Goal: Task Accomplishment & Management: Manage account settings

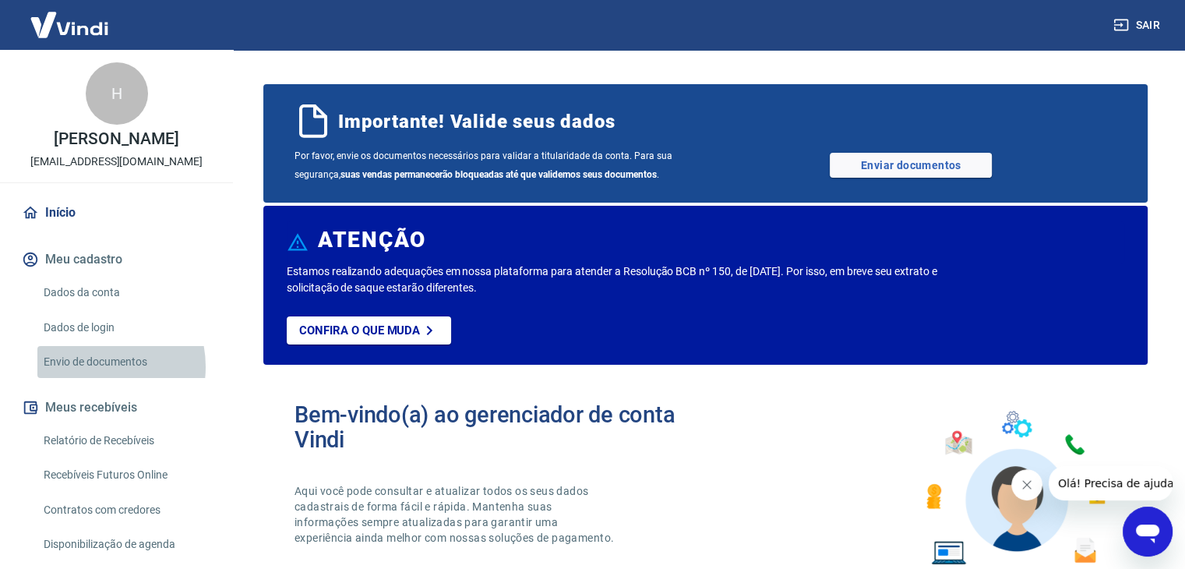
click at [90, 366] on link "Envio de documentos" at bounding box center [125, 362] width 177 height 32
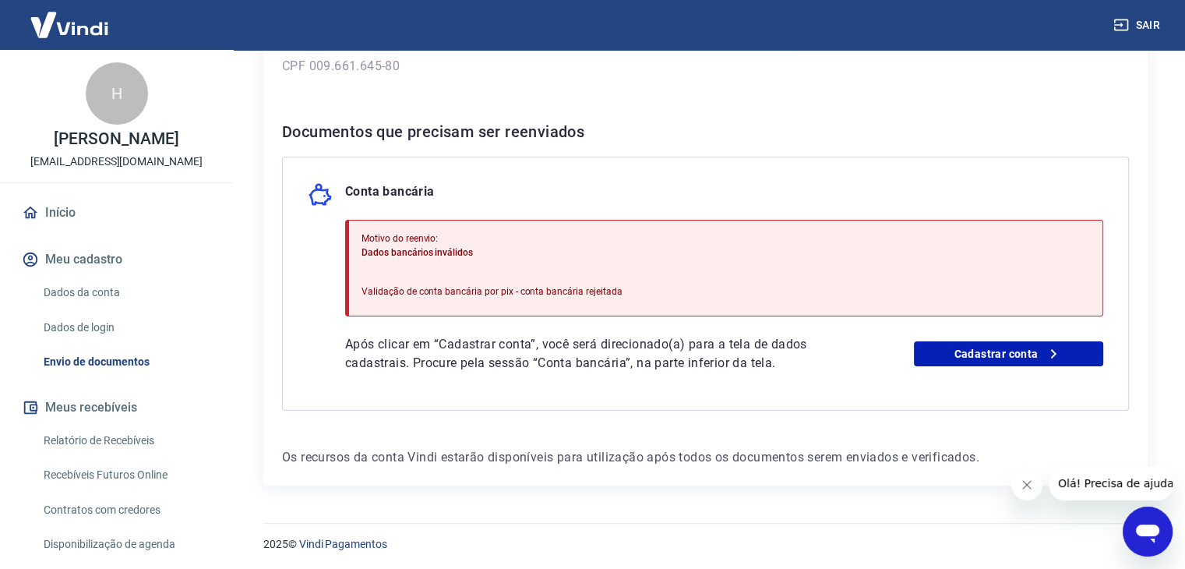
scroll to position [261, 0]
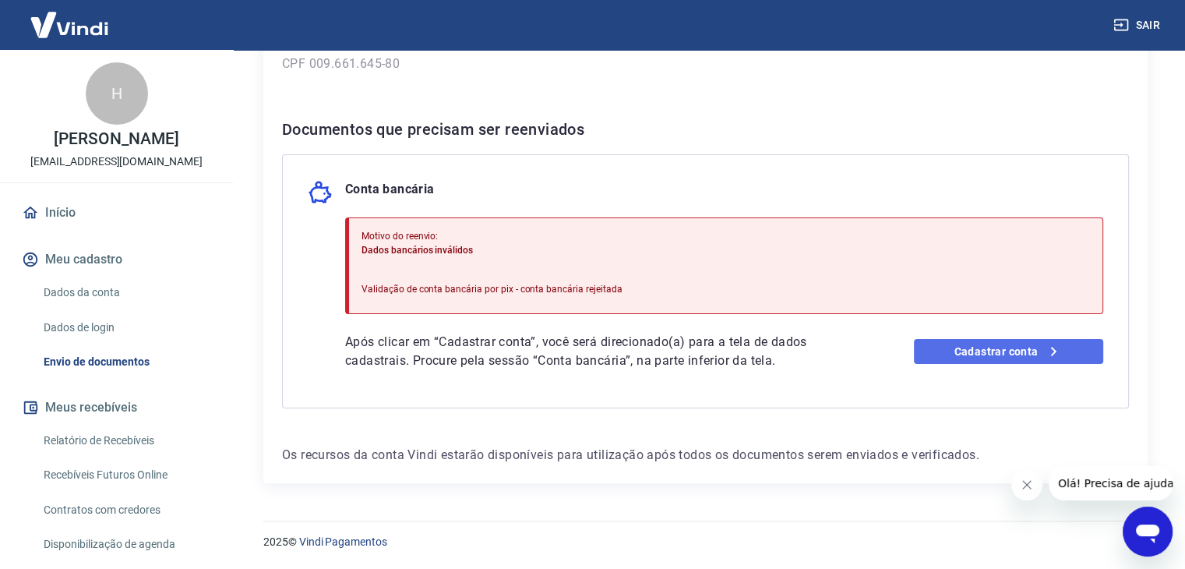
click at [978, 347] on link "Cadastrar conta" at bounding box center [1008, 351] width 189 height 25
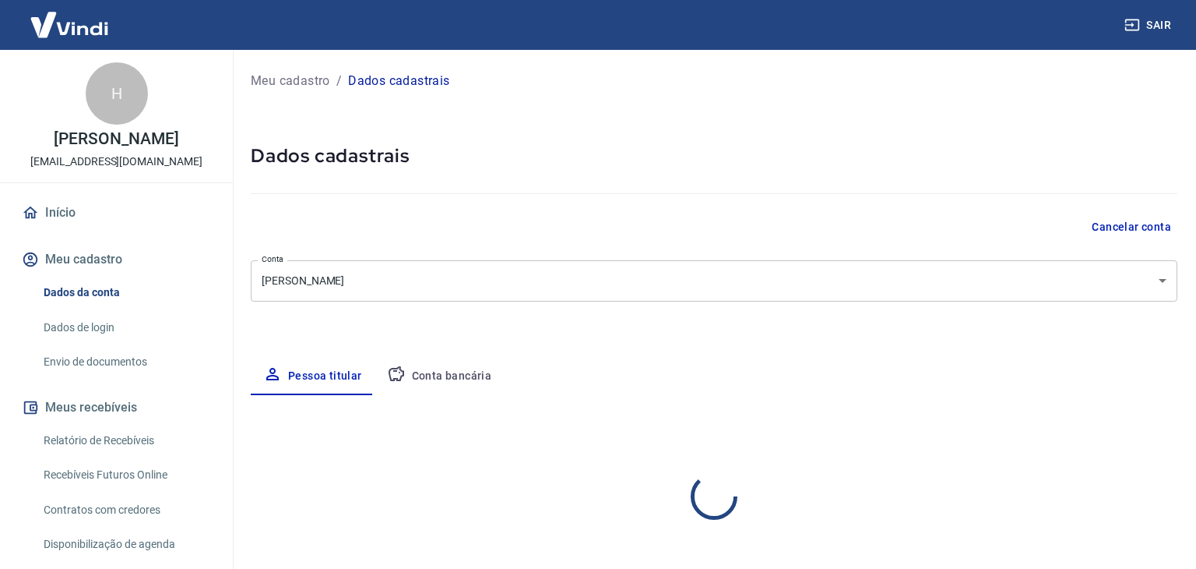
select select "PE"
select select "business"
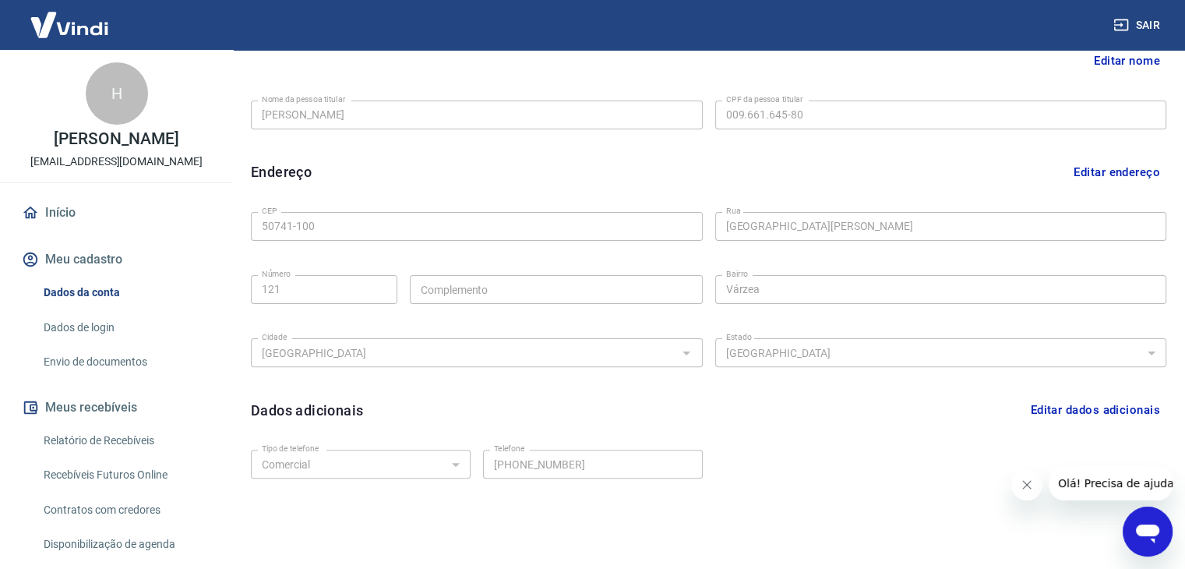
scroll to position [428, 0]
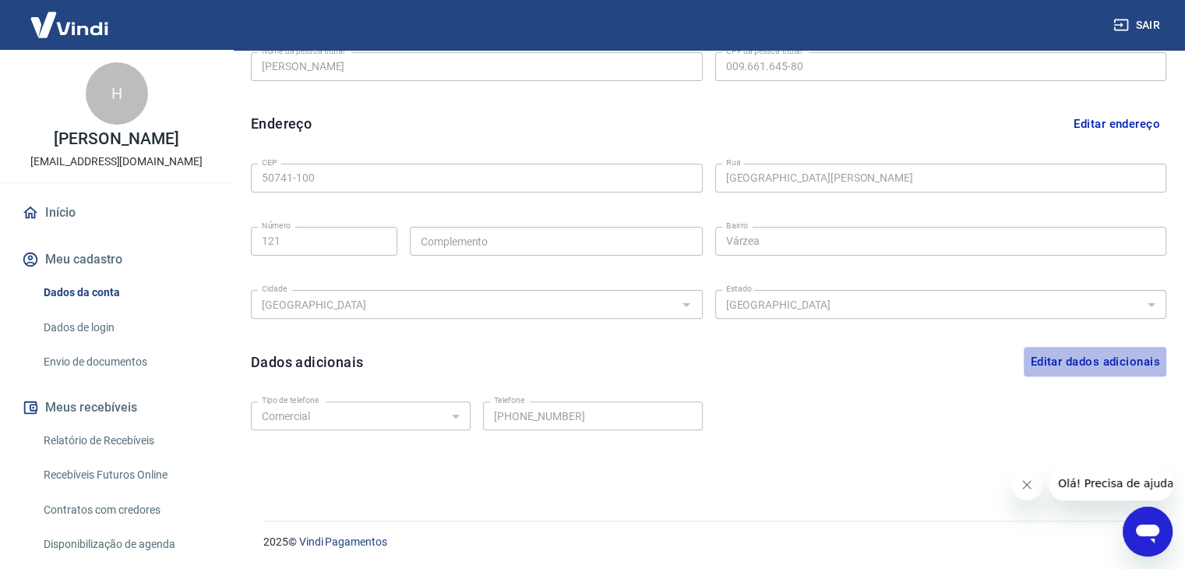
click at [1038, 362] on button "Editar dados adicionais" at bounding box center [1095, 362] width 143 height 30
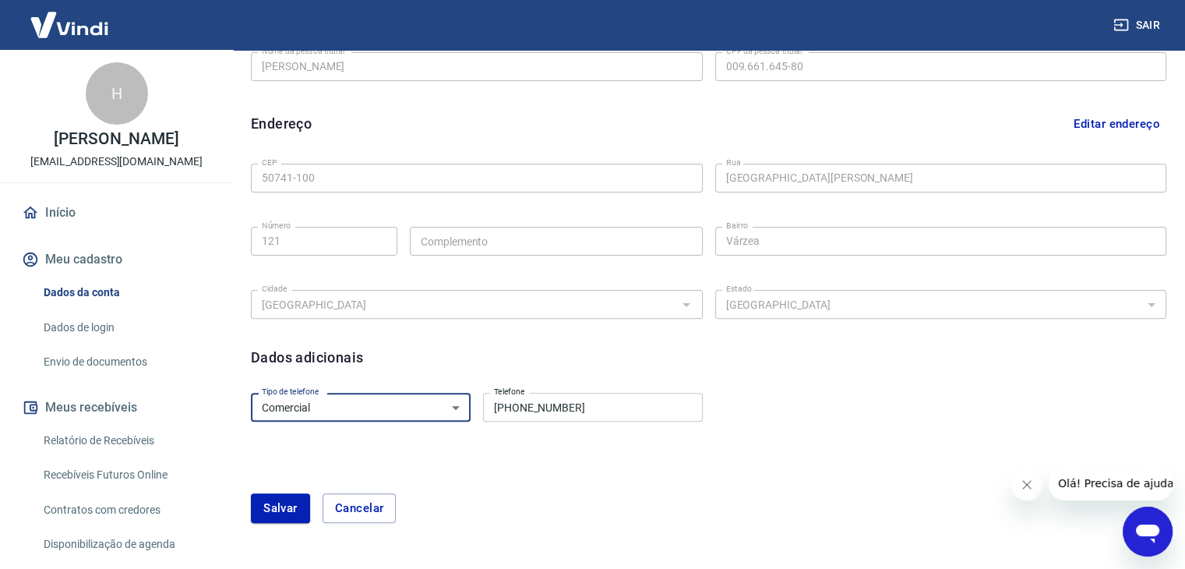
click at [449, 417] on select "Residencial Comercial" at bounding box center [361, 407] width 220 height 29
drag, startPoint x: 529, startPoint y: 455, endPoint x: 362, endPoint y: 506, distance: 174.2
click at [362, 506] on form "Tipo de telefone Residencial Comercial Tipo de telefone Telefone (81) 99744-971…" at bounding box center [708, 463] width 915 height 155
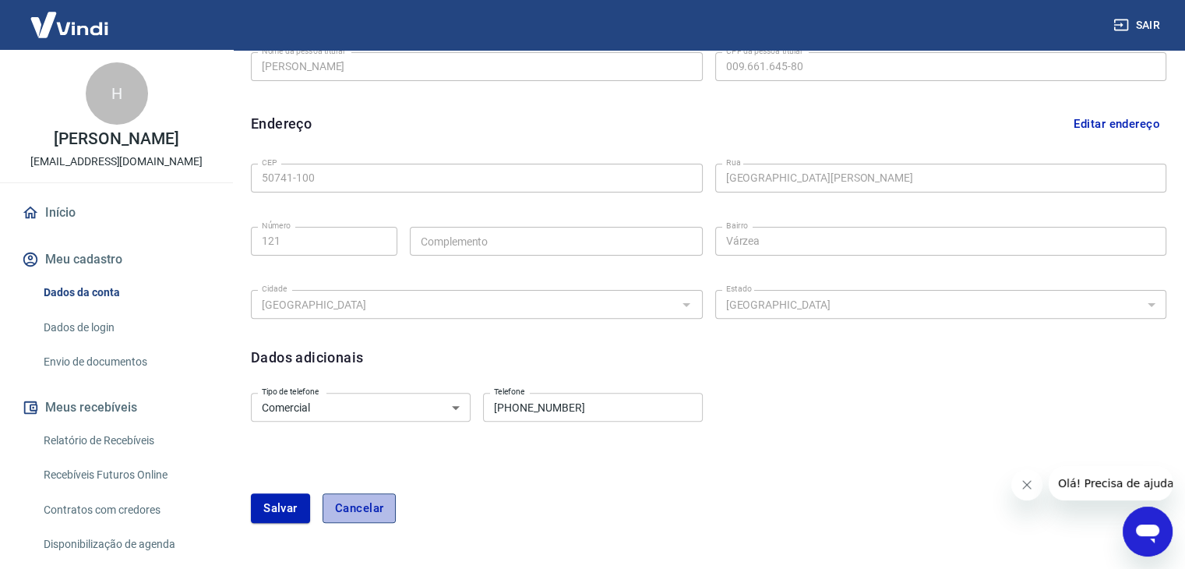
click at [362, 506] on button "Cancelar" at bounding box center [359, 508] width 74 height 30
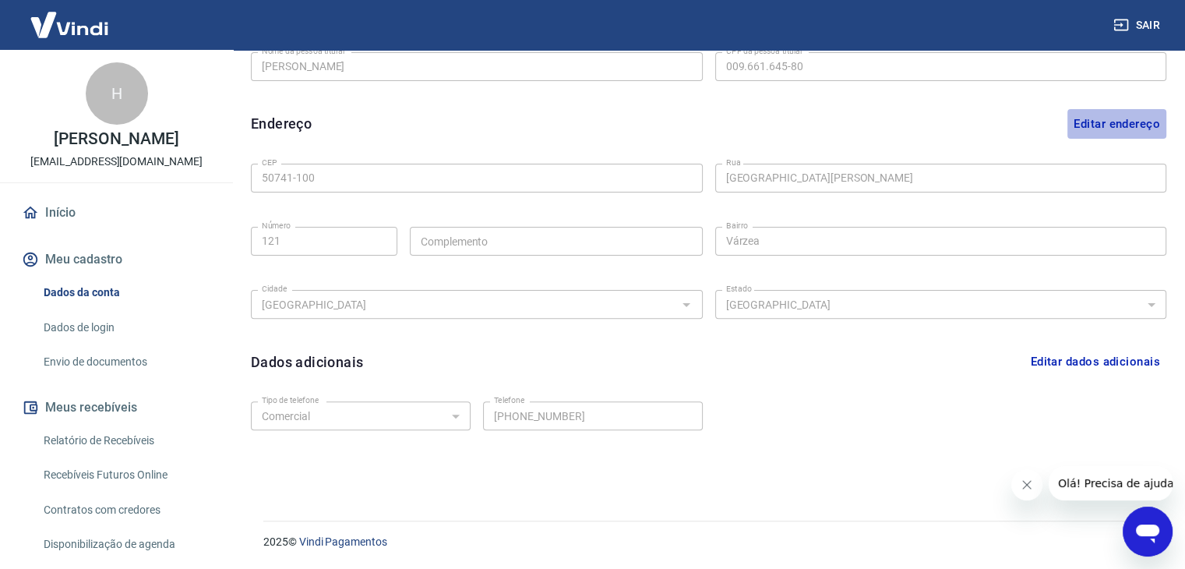
click at [1105, 118] on button "Editar endereço" at bounding box center [1116, 124] width 99 height 30
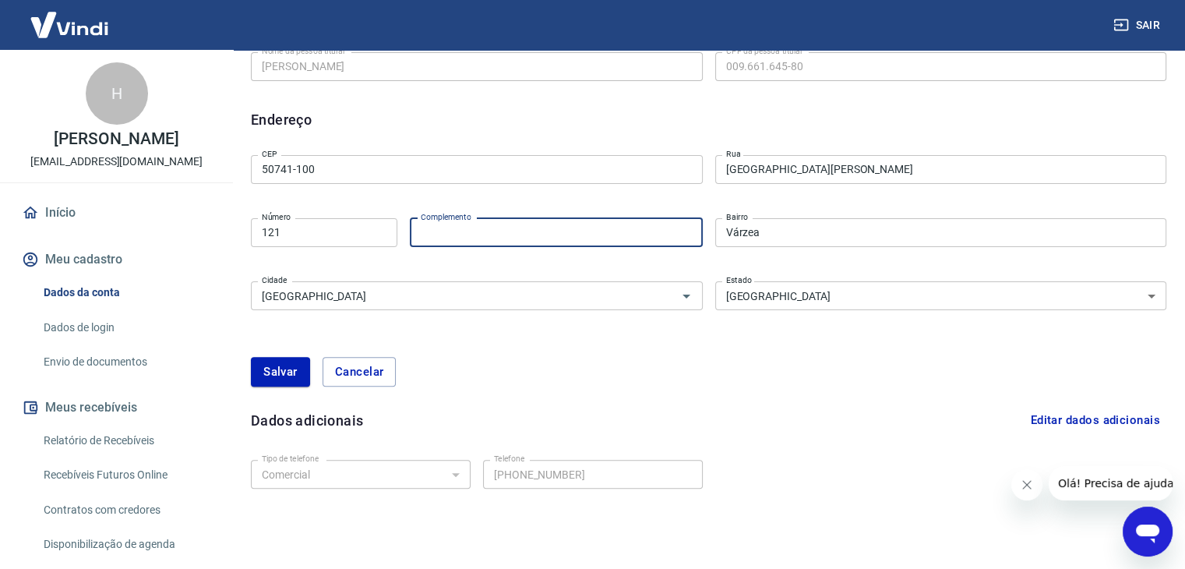
click at [582, 241] on input "Complemento" at bounding box center [556, 232] width 293 height 29
type input "b05 ap204"
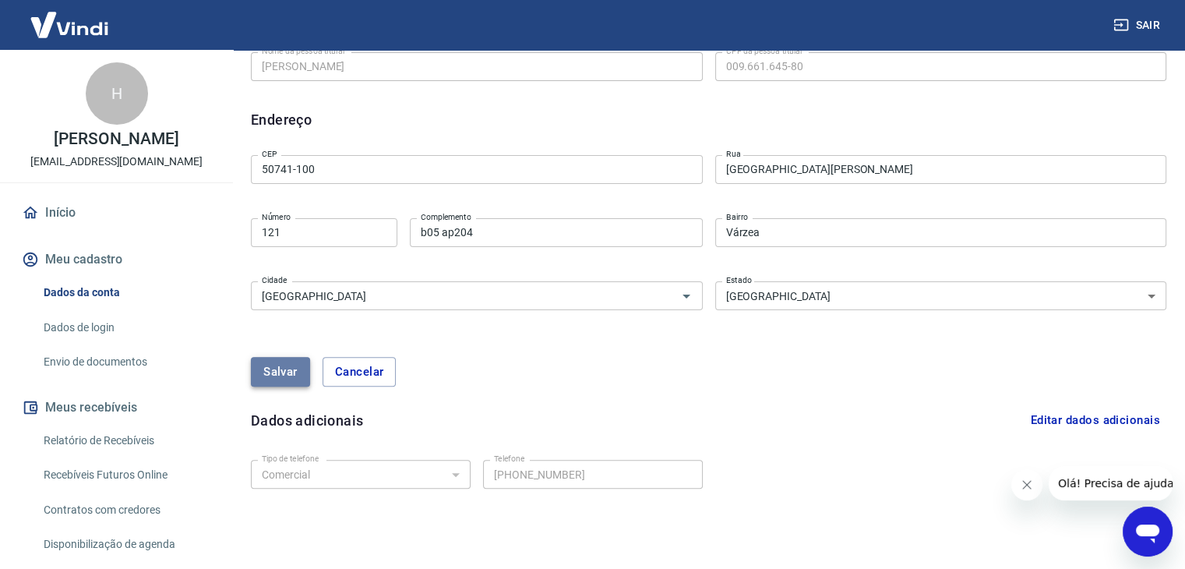
click at [288, 375] on button "Salvar" at bounding box center [280, 372] width 59 height 30
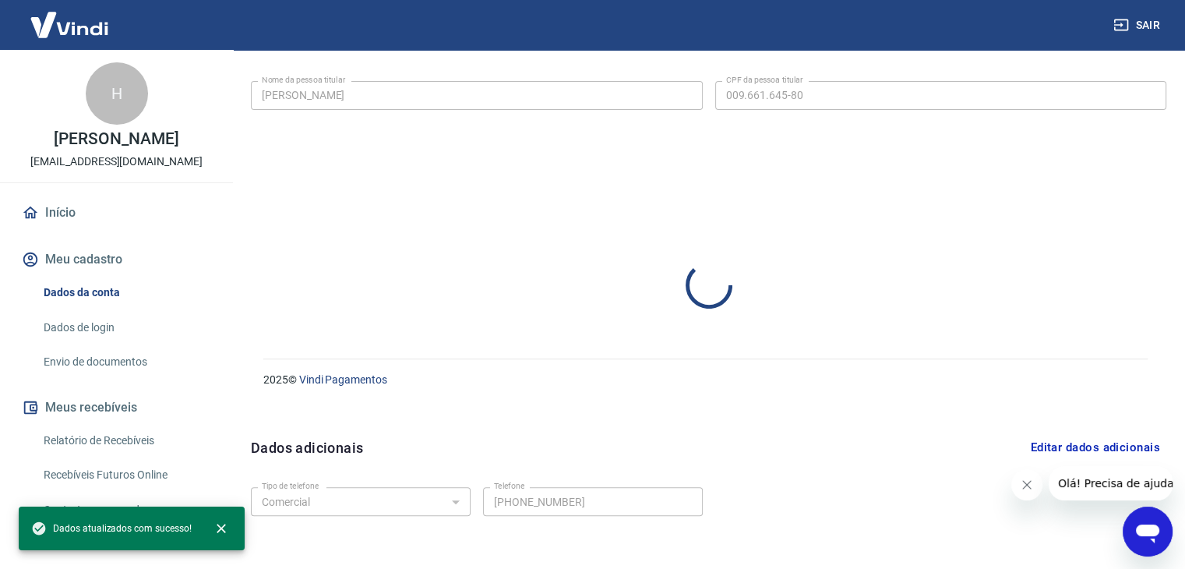
select select "PE"
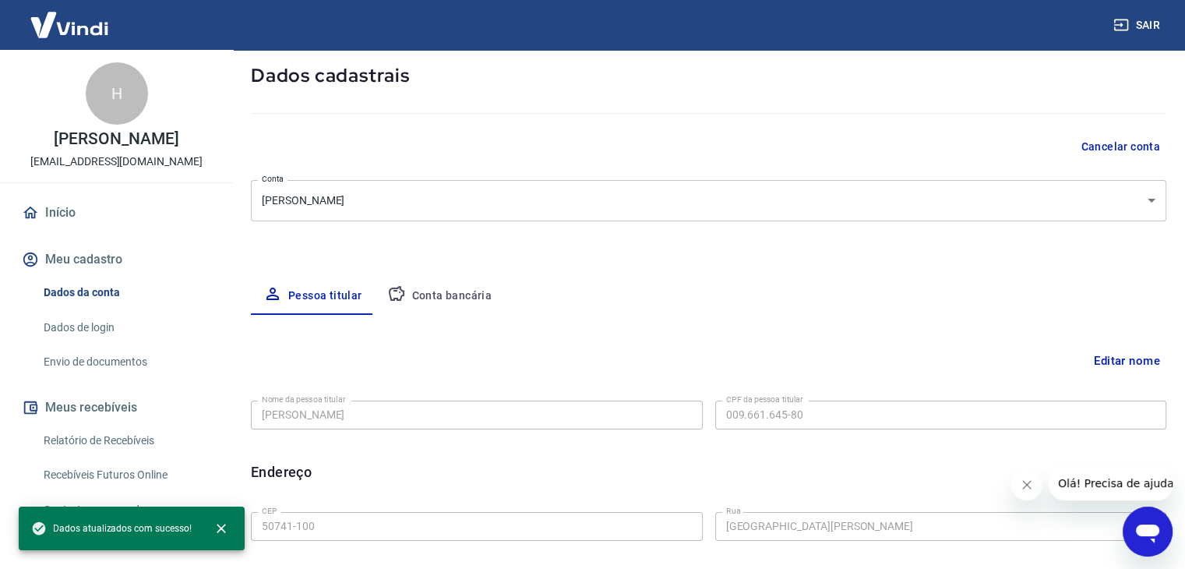
scroll to position [79, 0]
click at [416, 304] on button "Conta bancária" at bounding box center [440, 297] width 130 height 37
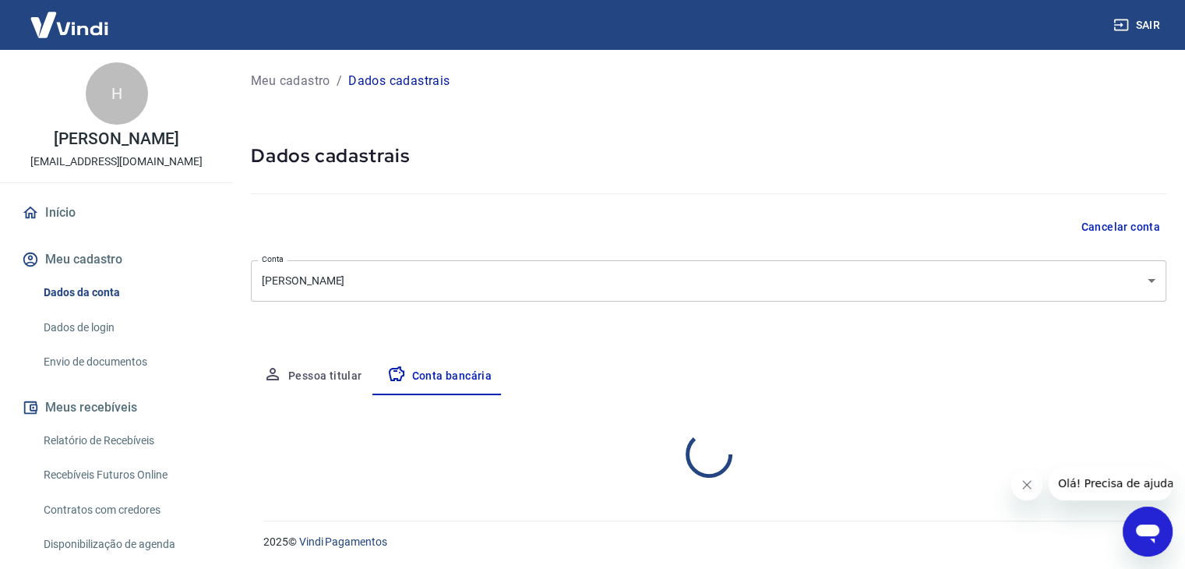
scroll to position [0, 0]
select select "1"
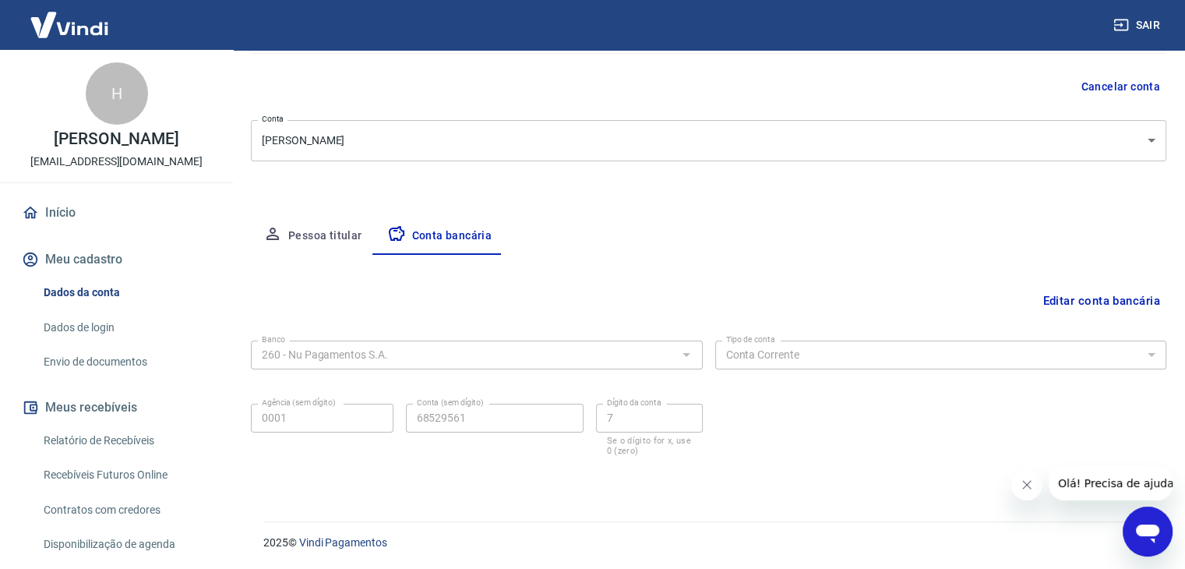
scroll to position [84, 0]
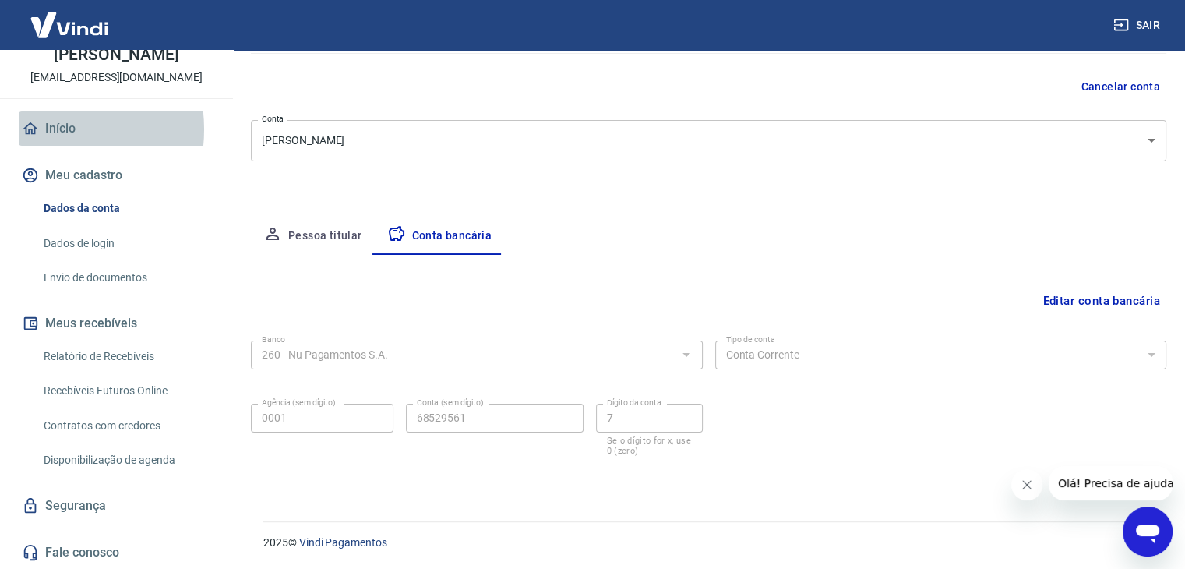
click at [37, 129] on icon at bounding box center [30, 128] width 17 height 17
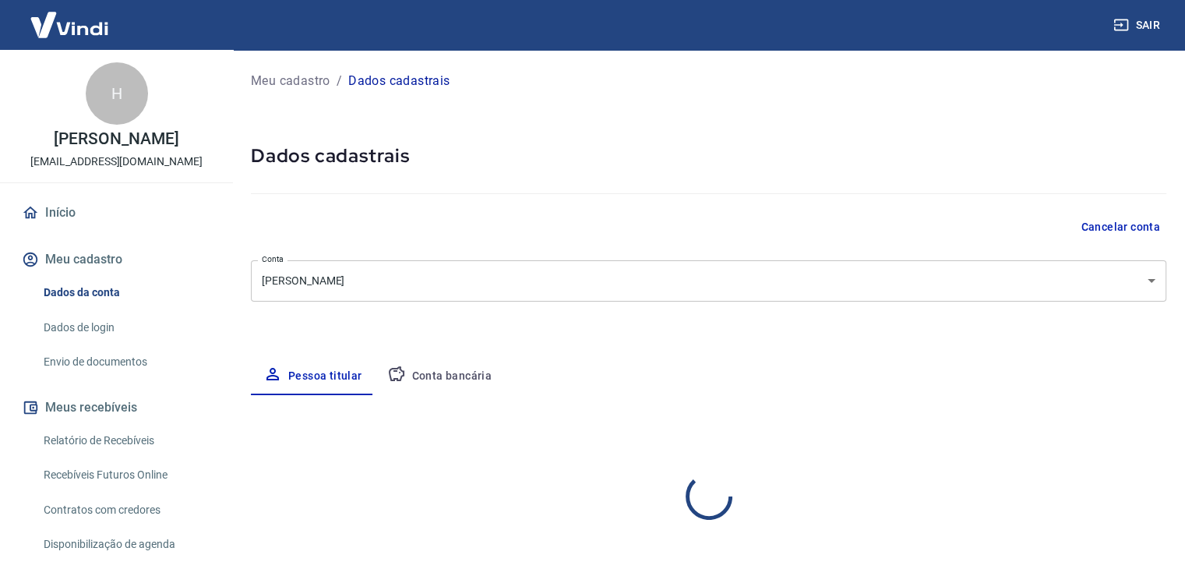
select select "PE"
select select "business"
select select "PE"
select select "business"
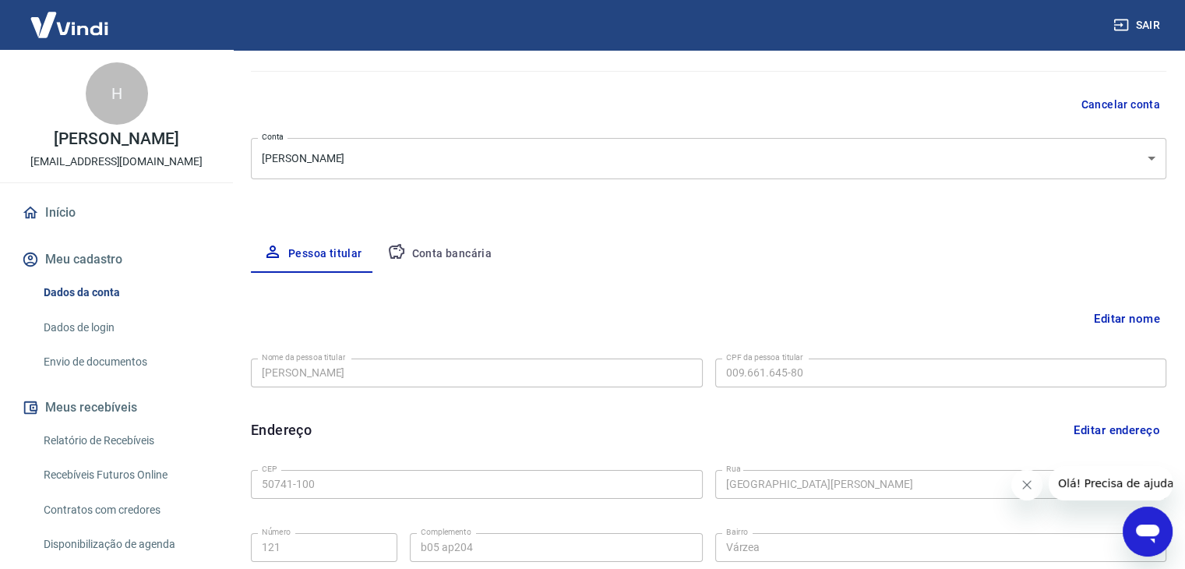
scroll to position [65, 0]
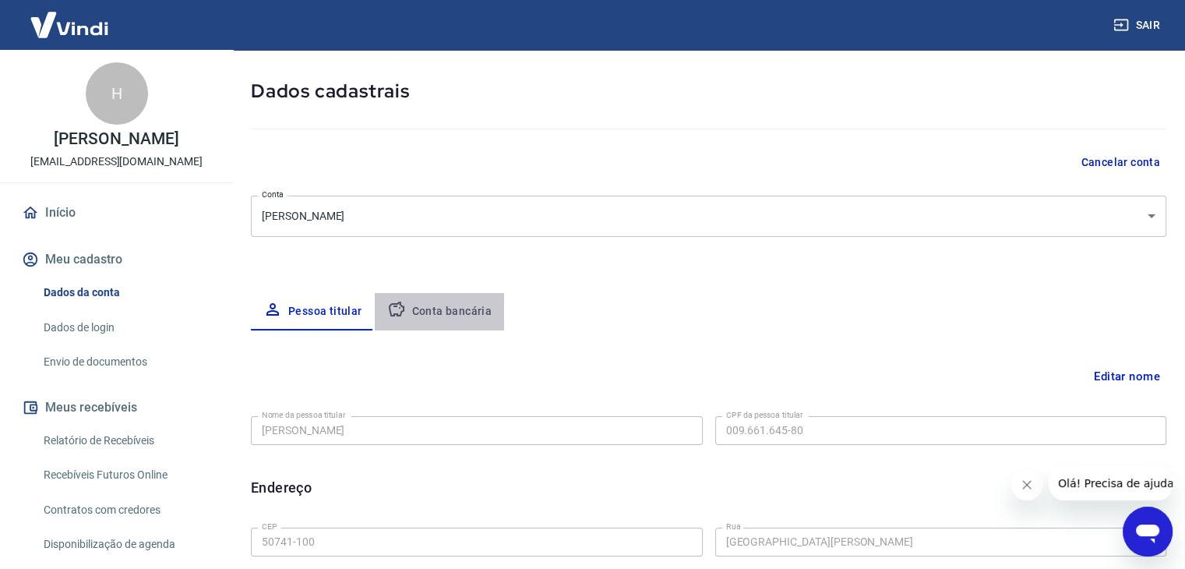
click at [461, 307] on button "Conta bancária" at bounding box center [440, 311] width 130 height 37
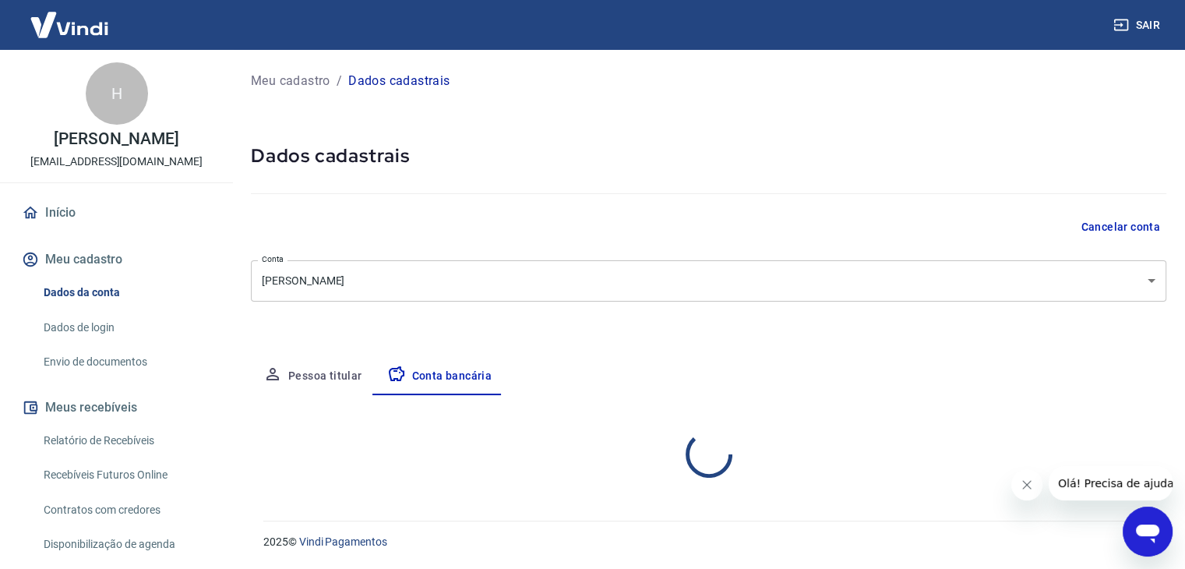
scroll to position [0, 0]
select select "1"
